Goal: Information Seeking & Learning: Learn about a topic

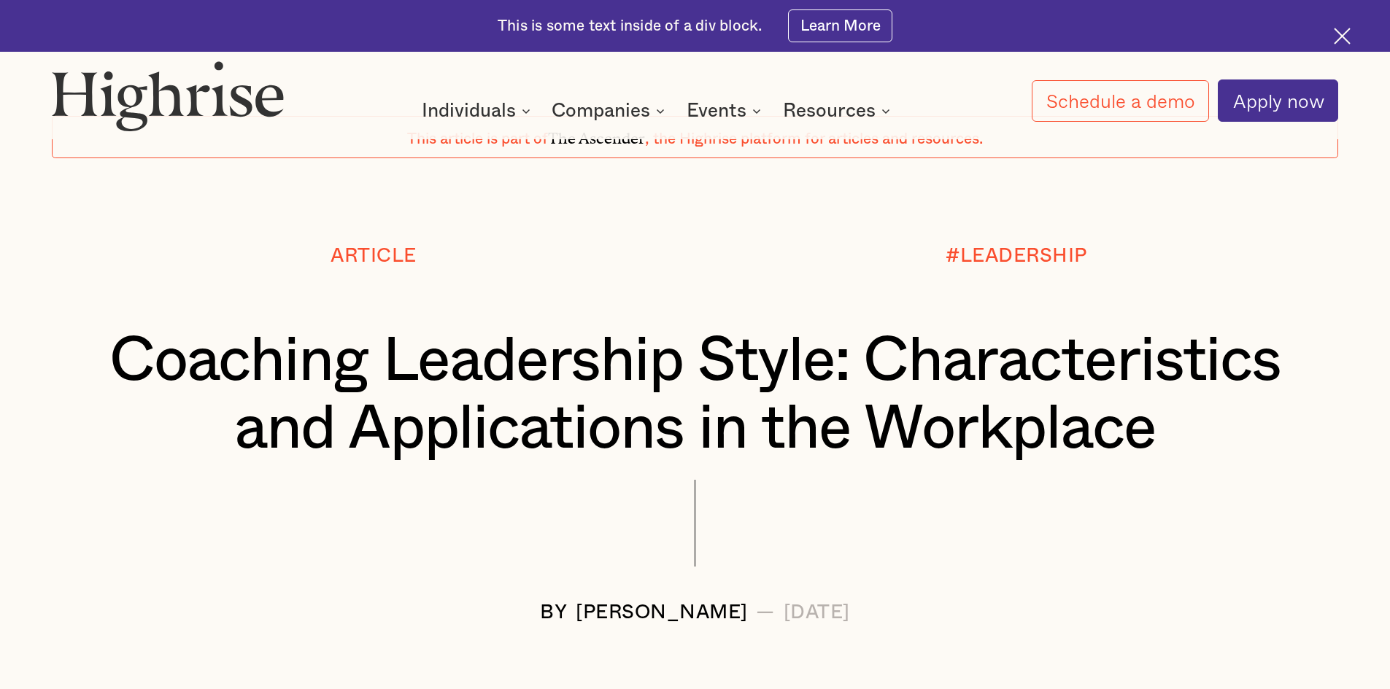
scroll to position [73, 0]
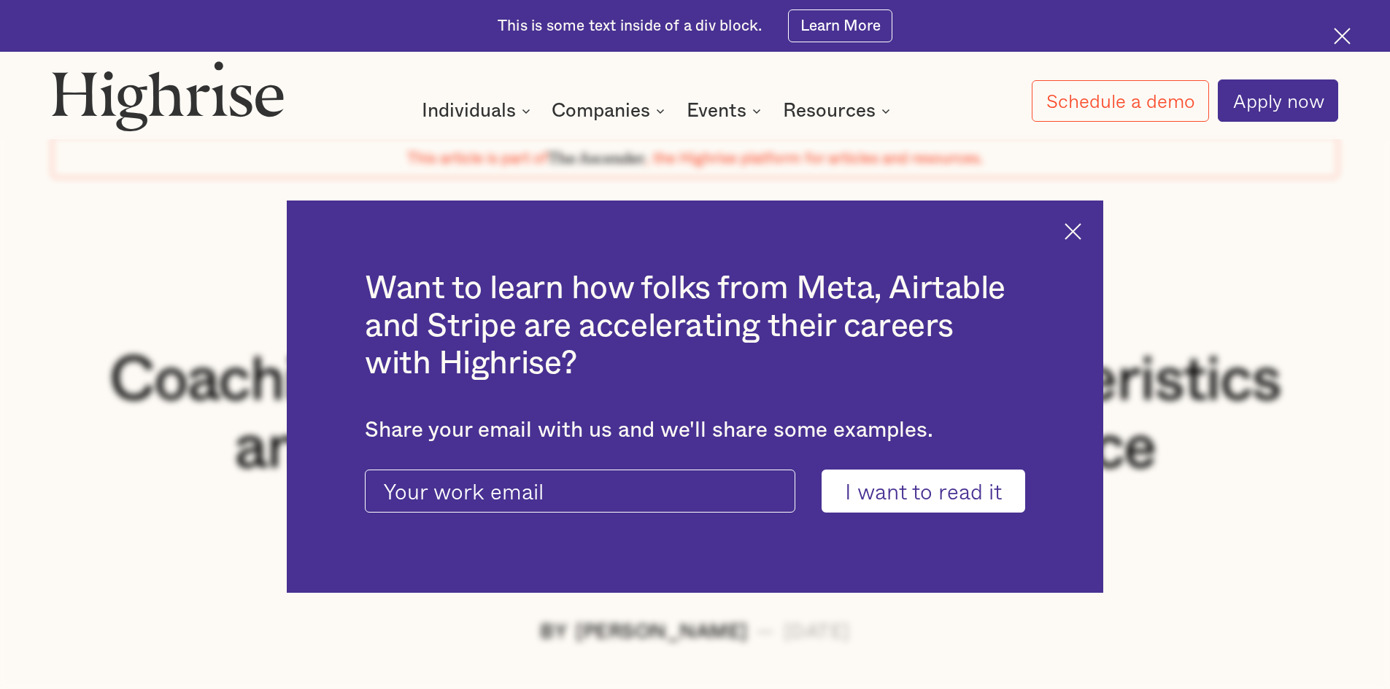
click at [1081, 234] on img at bounding box center [1072, 231] width 17 height 17
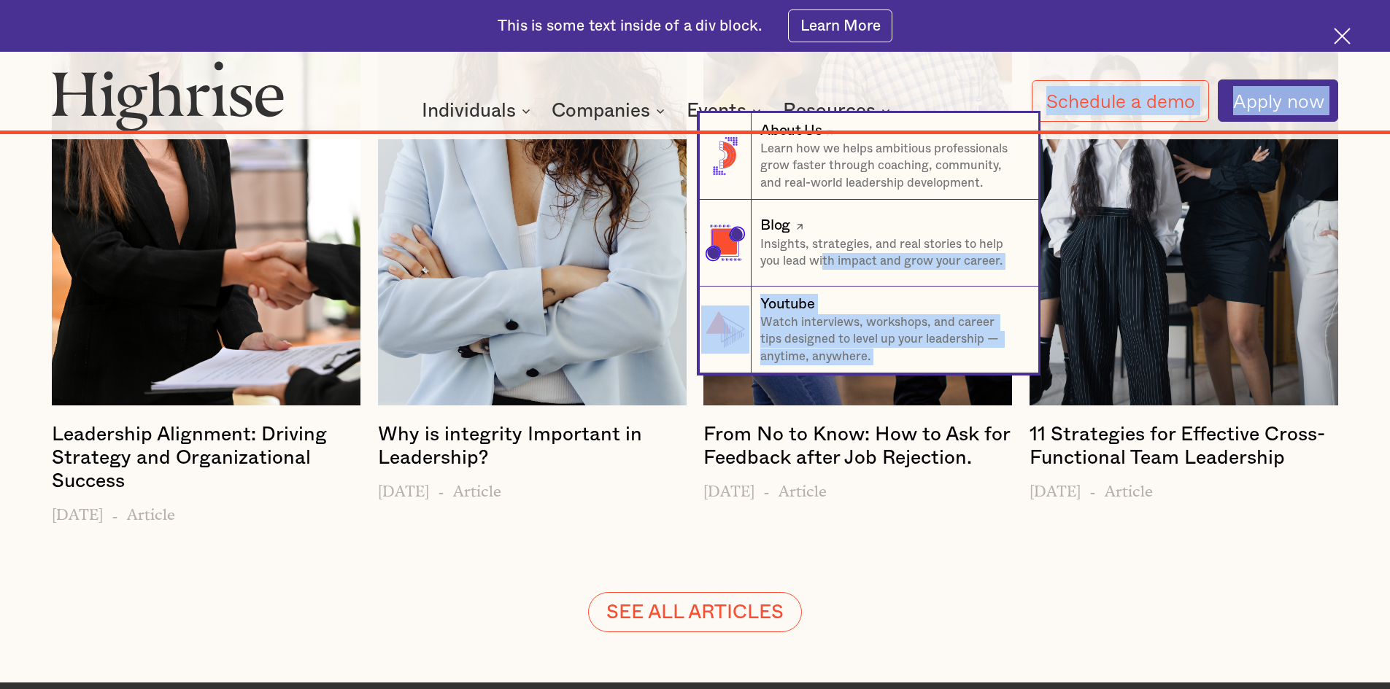
scroll to position [16662, 0]
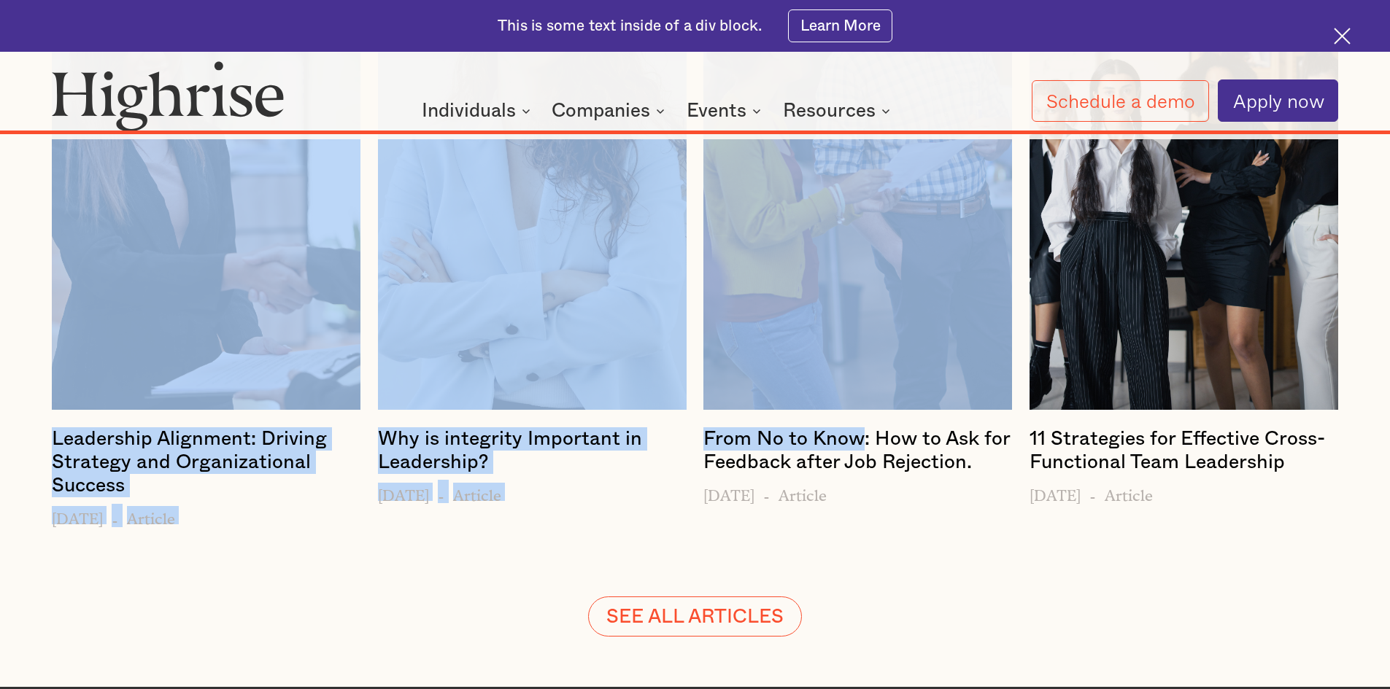
drag, startPoint x: 387, startPoint y: 407, endPoint x: 1004, endPoint y: 392, distance: 616.6
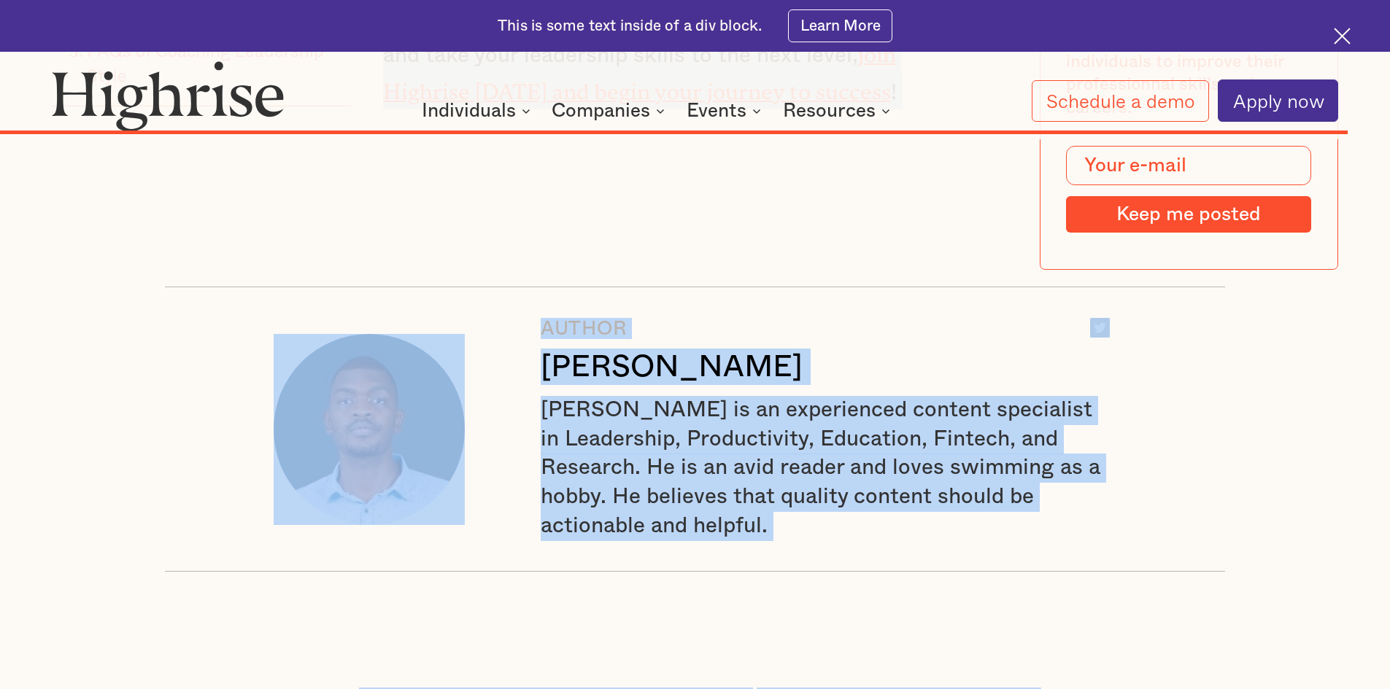
scroll to position [15495, 0]
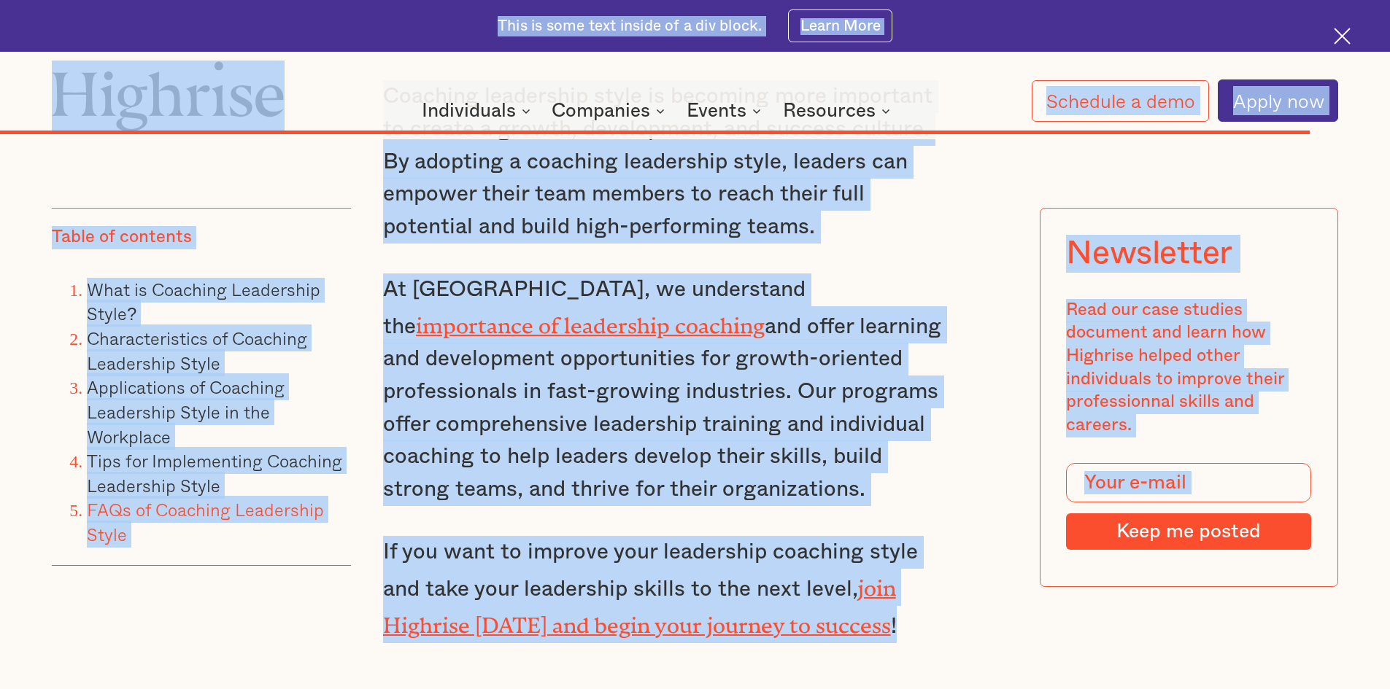
scroll to position [15235, 0]
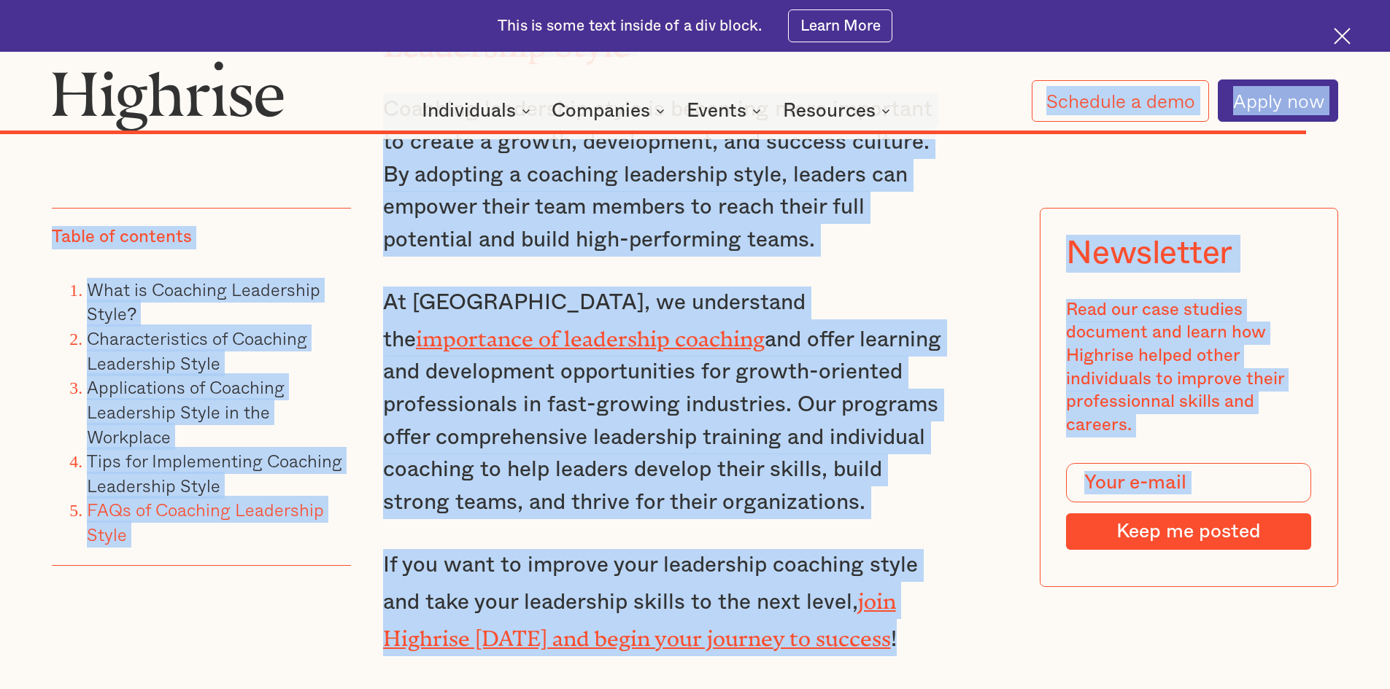
drag, startPoint x: 886, startPoint y: 394, endPoint x: 347, endPoint y: 104, distance: 611.3
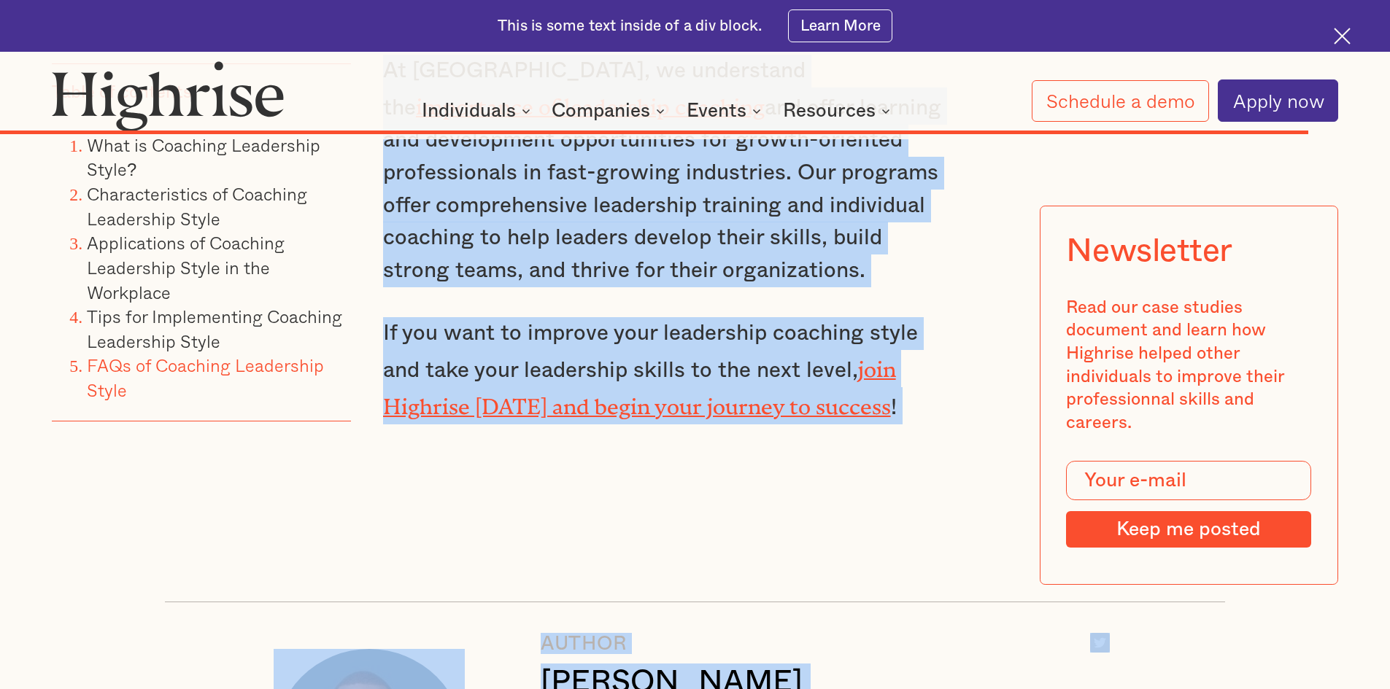
scroll to position [15493, 0]
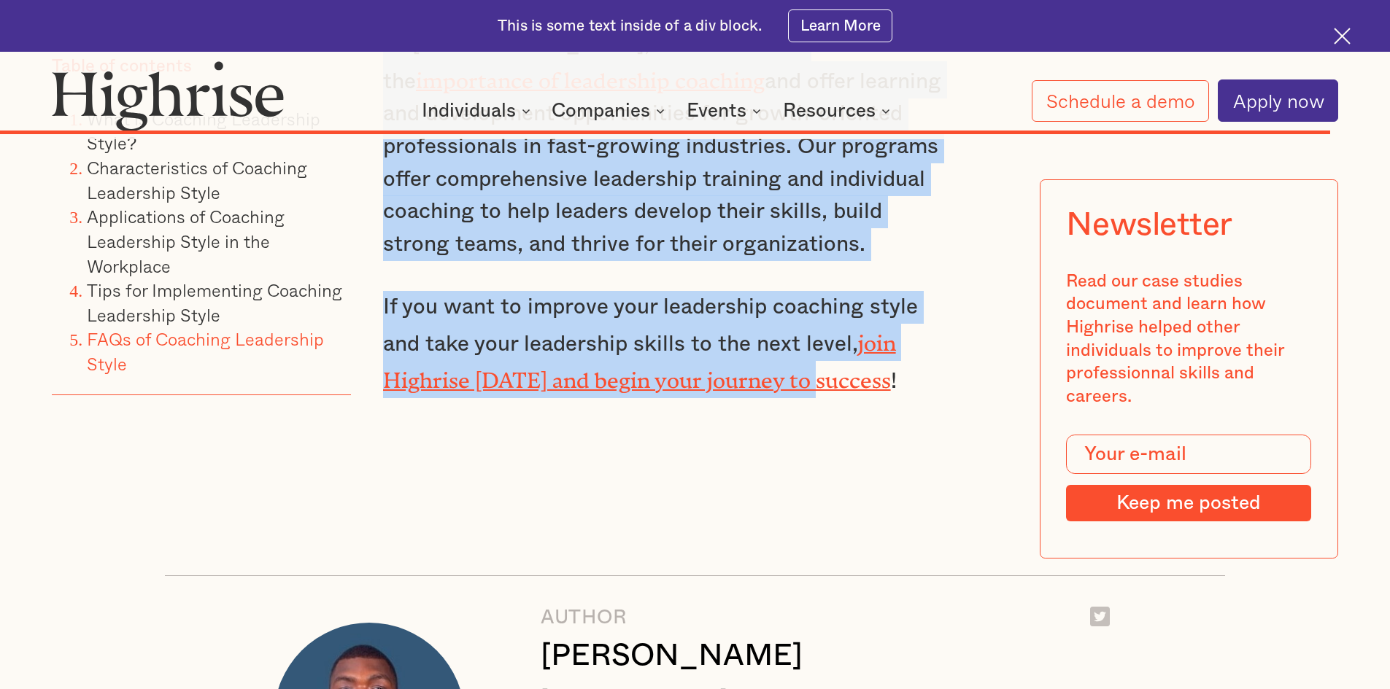
drag, startPoint x: 384, startPoint y: 339, endPoint x: 808, endPoint y: 296, distance: 425.3
copy div "Lor i dolors ametconse adip elit seddoei te inc utlaboree dolorem aliquaenima, …"
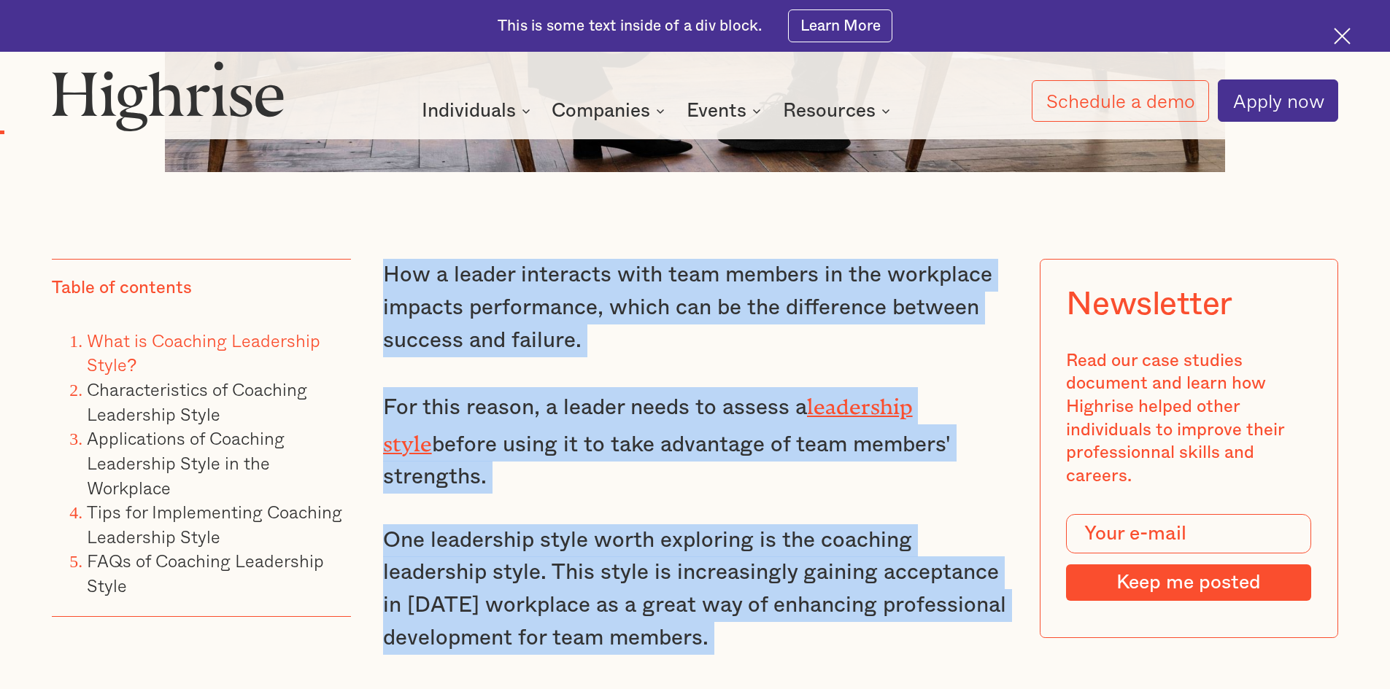
scroll to position [1112, 0]
